Goal: Check status: Check status

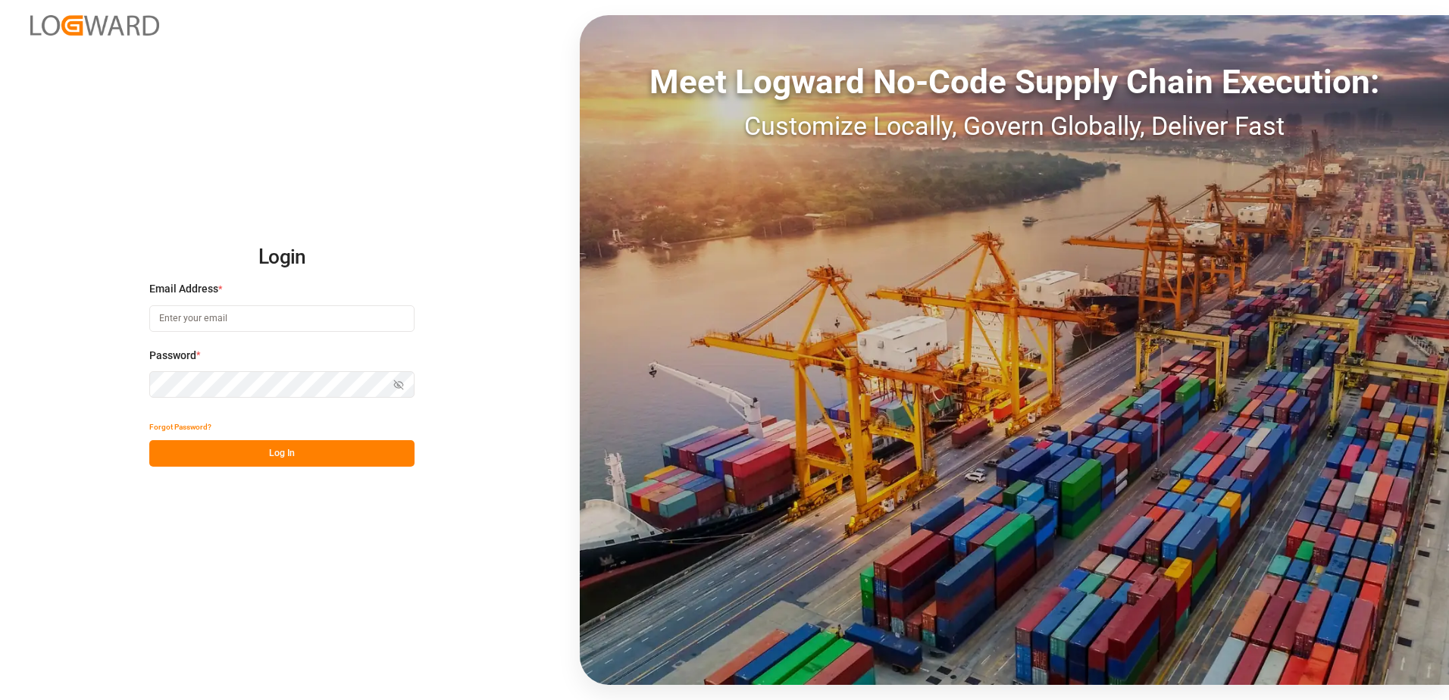
type input "[PERSON_NAME][EMAIL_ADDRESS][PERSON_NAME][DOMAIN_NAME]"
click at [319, 458] on button "Log In" at bounding box center [281, 453] width 265 height 27
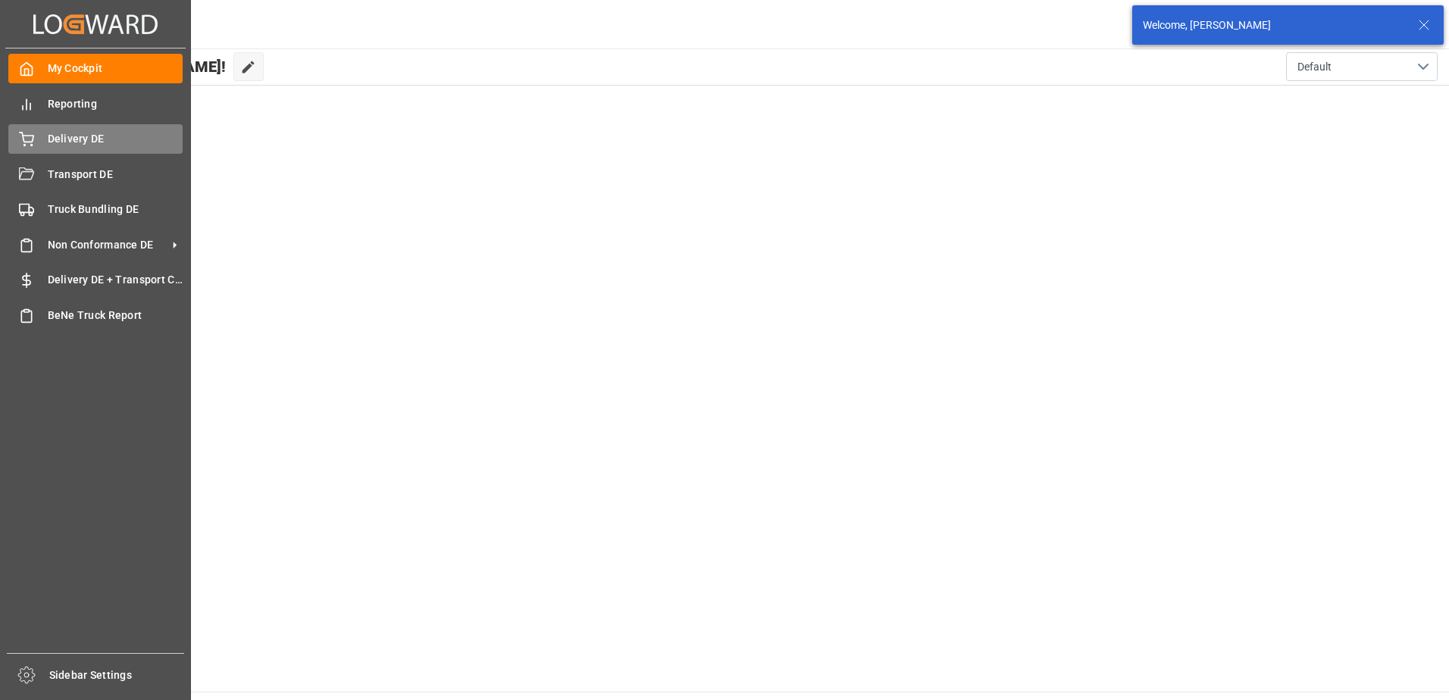
click at [49, 135] on span "Delivery DE" at bounding box center [116, 139] width 136 height 16
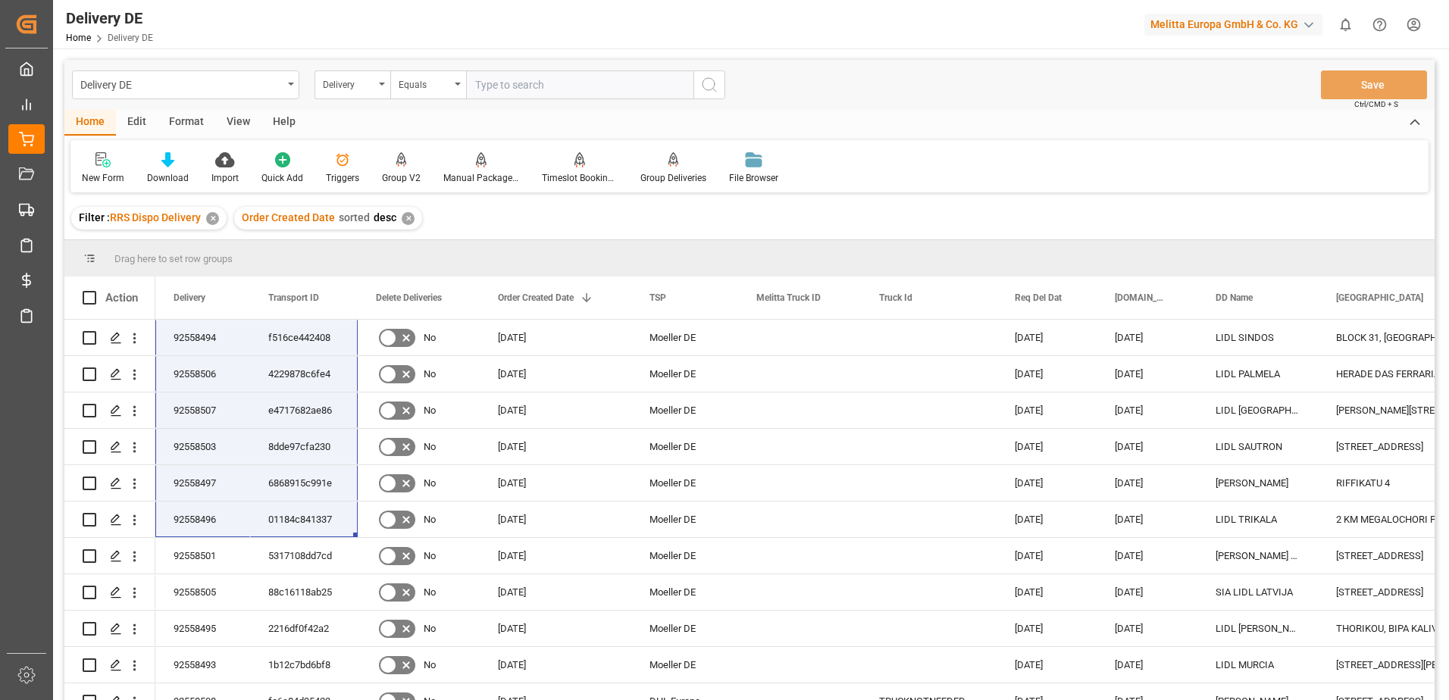
scroll to position [212, 0]
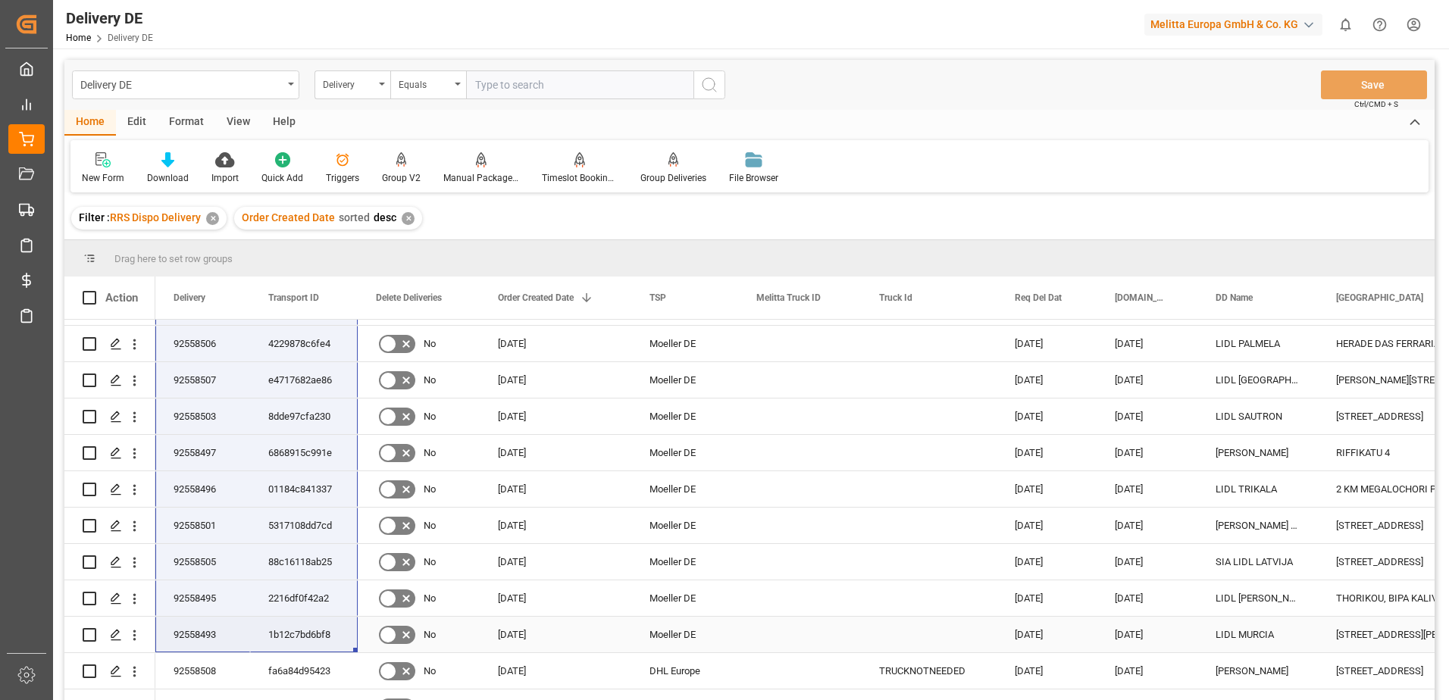
drag, startPoint x: 190, startPoint y: 333, endPoint x: 271, endPoint y: 619, distance: 297.0
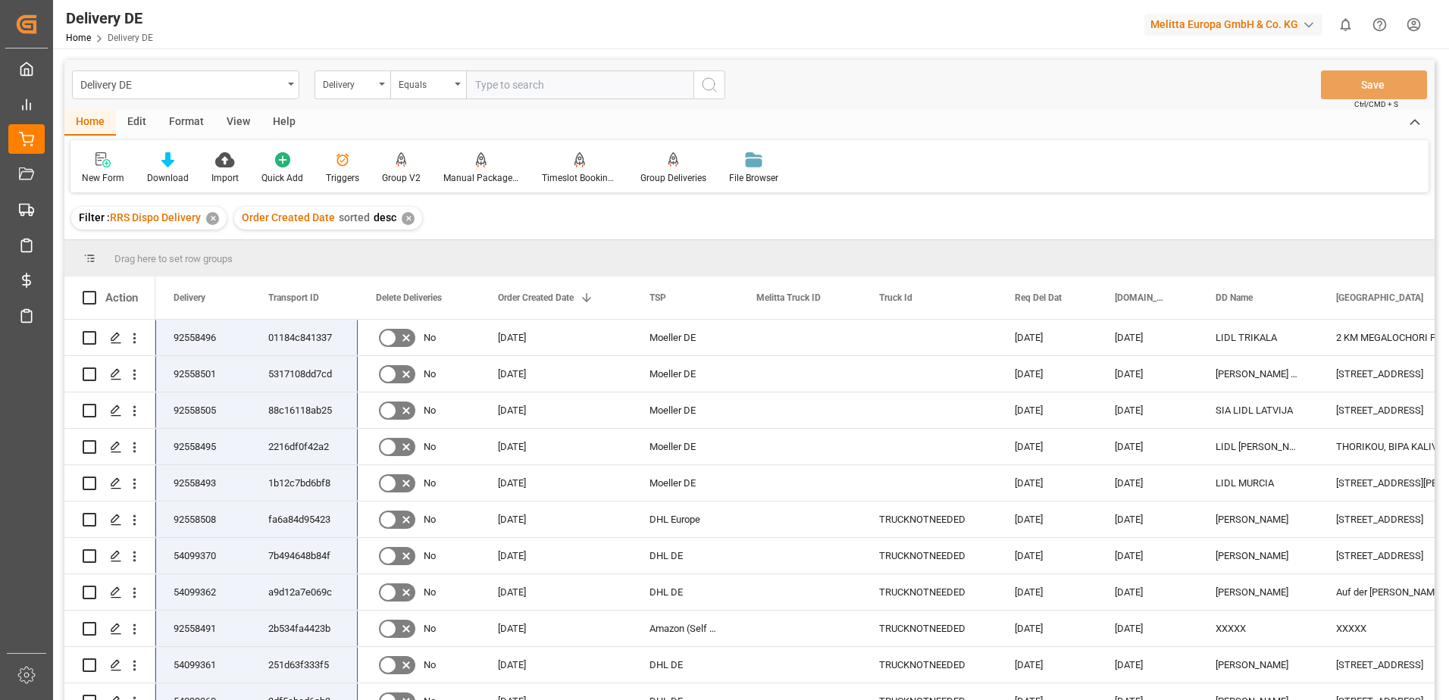
scroll to position [424, 0]
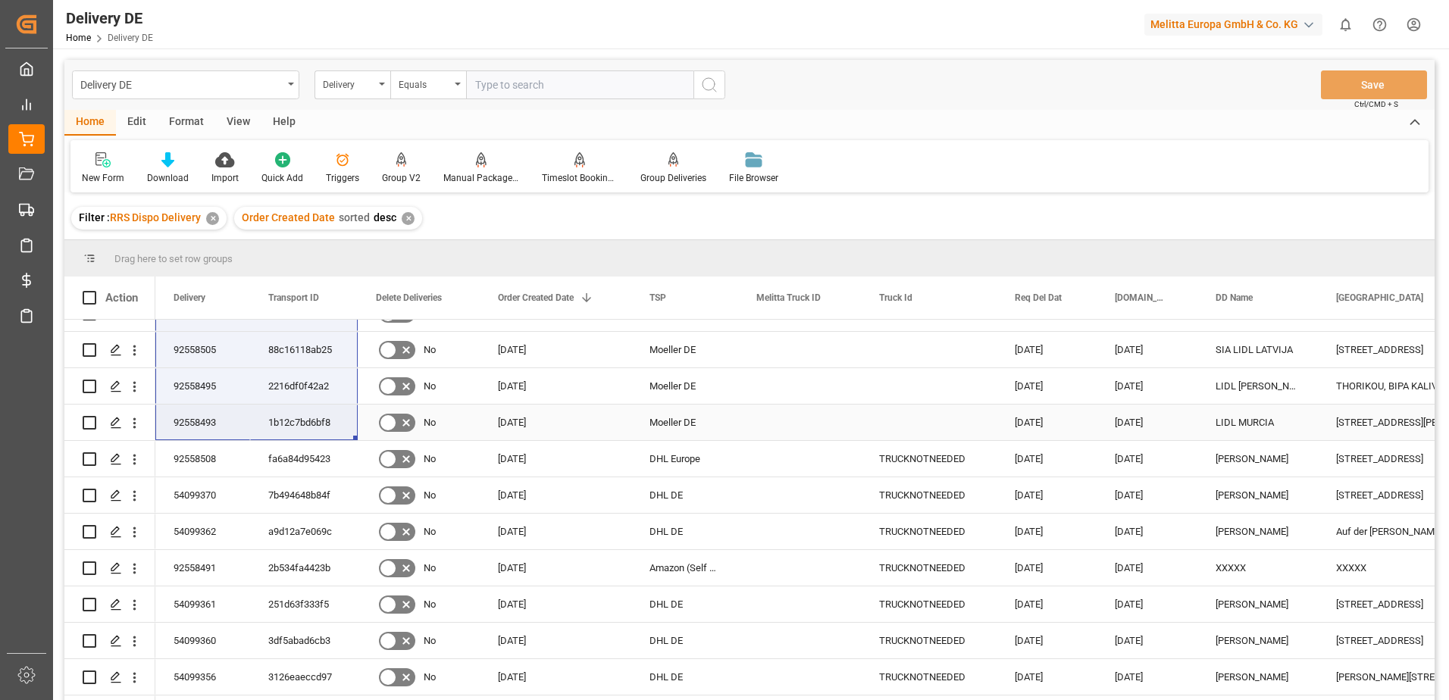
drag, startPoint x: 207, startPoint y: 336, endPoint x: 339, endPoint y: 428, distance: 161.1
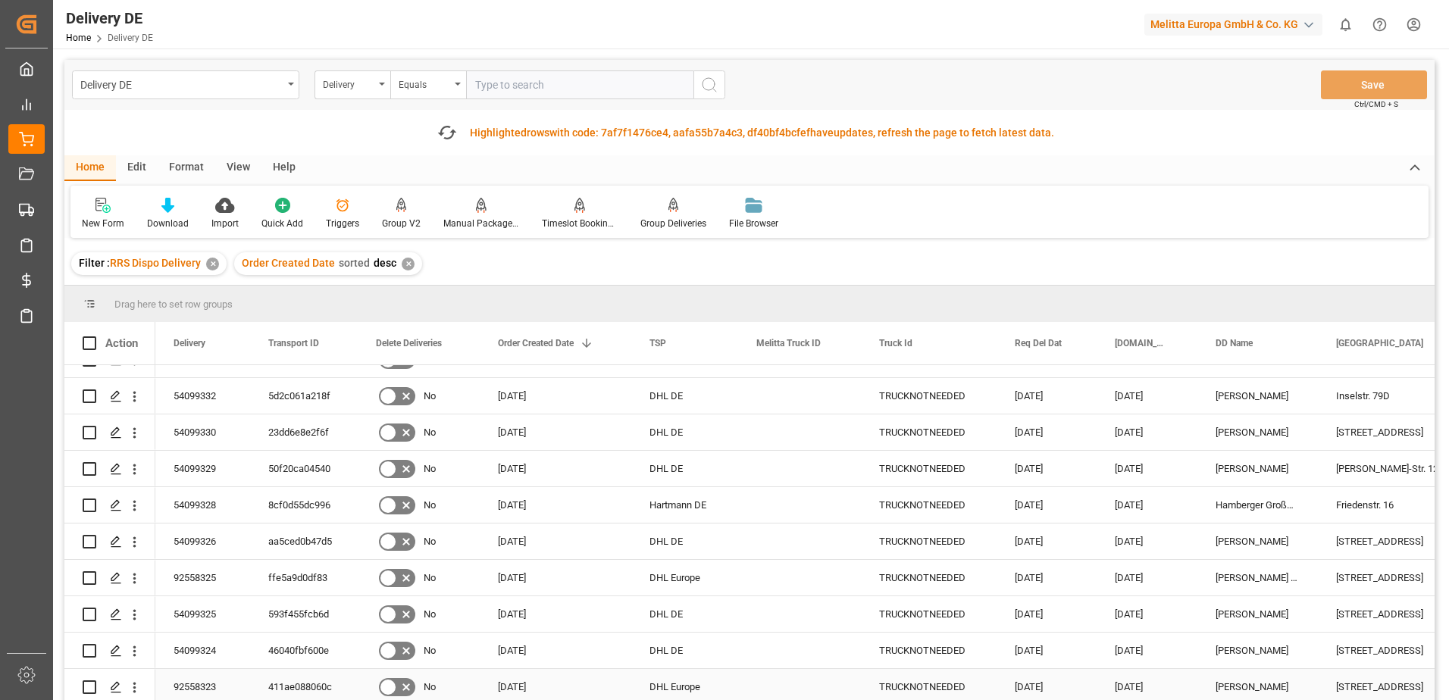
scroll to position [1107, 0]
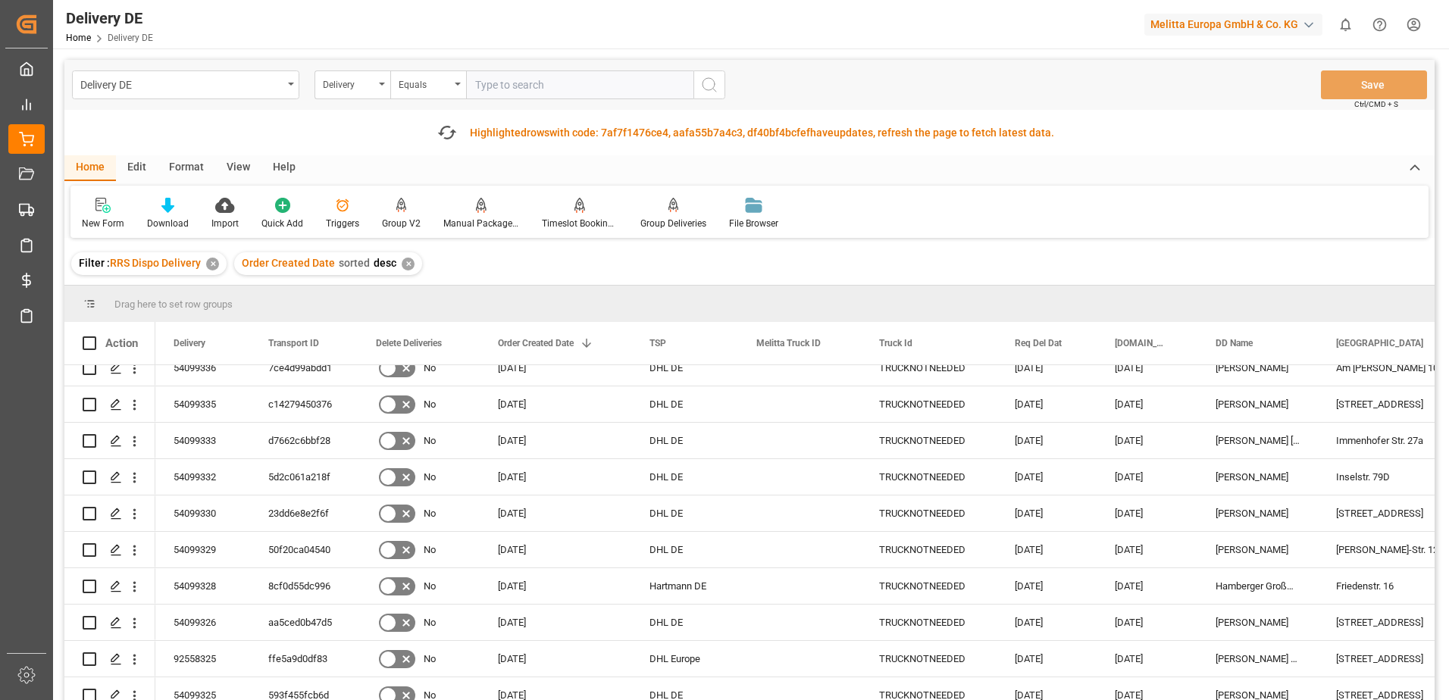
click at [406, 265] on div "✕" at bounding box center [408, 264] width 13 height 13
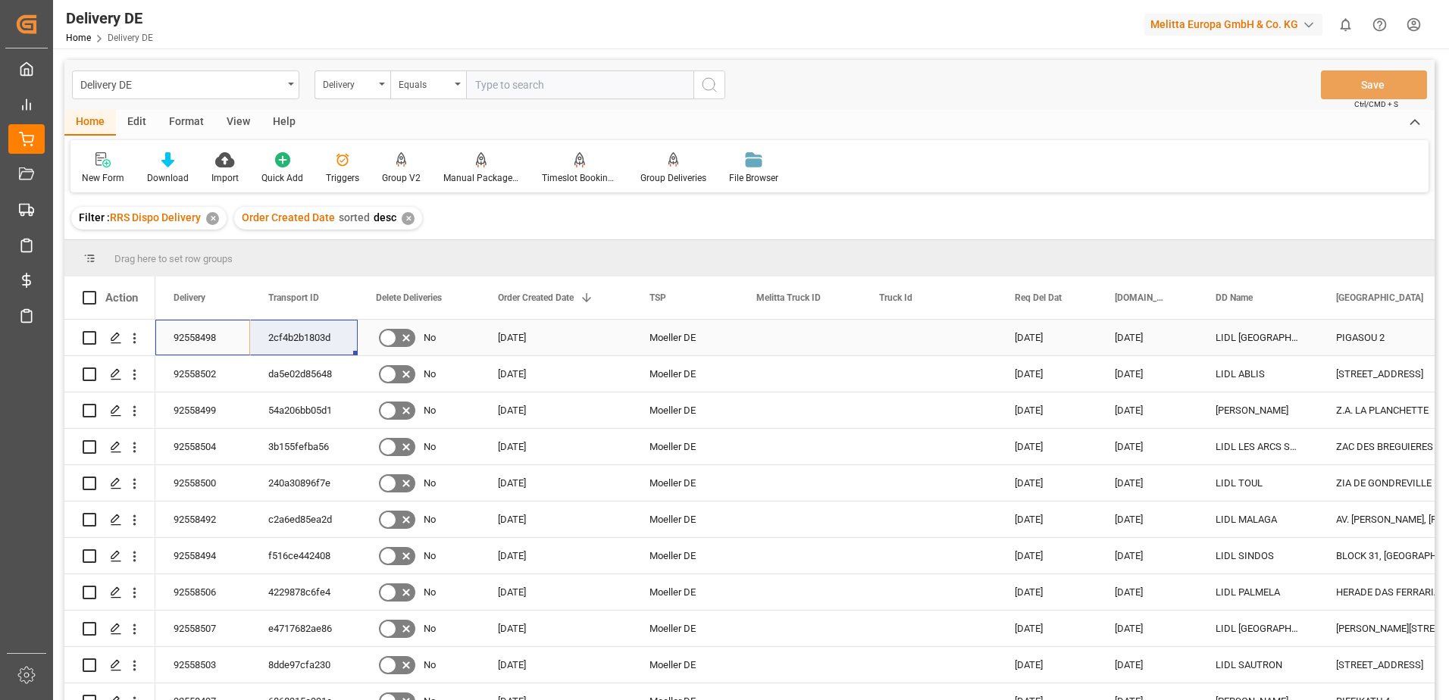
drag, startPoint x: 207, startPoint y: 330, endPoint x: 322, endPoint y: 334, distance: 115.3
